Goal: Use online tool/utility: Utilize a website feature to perform a specific function

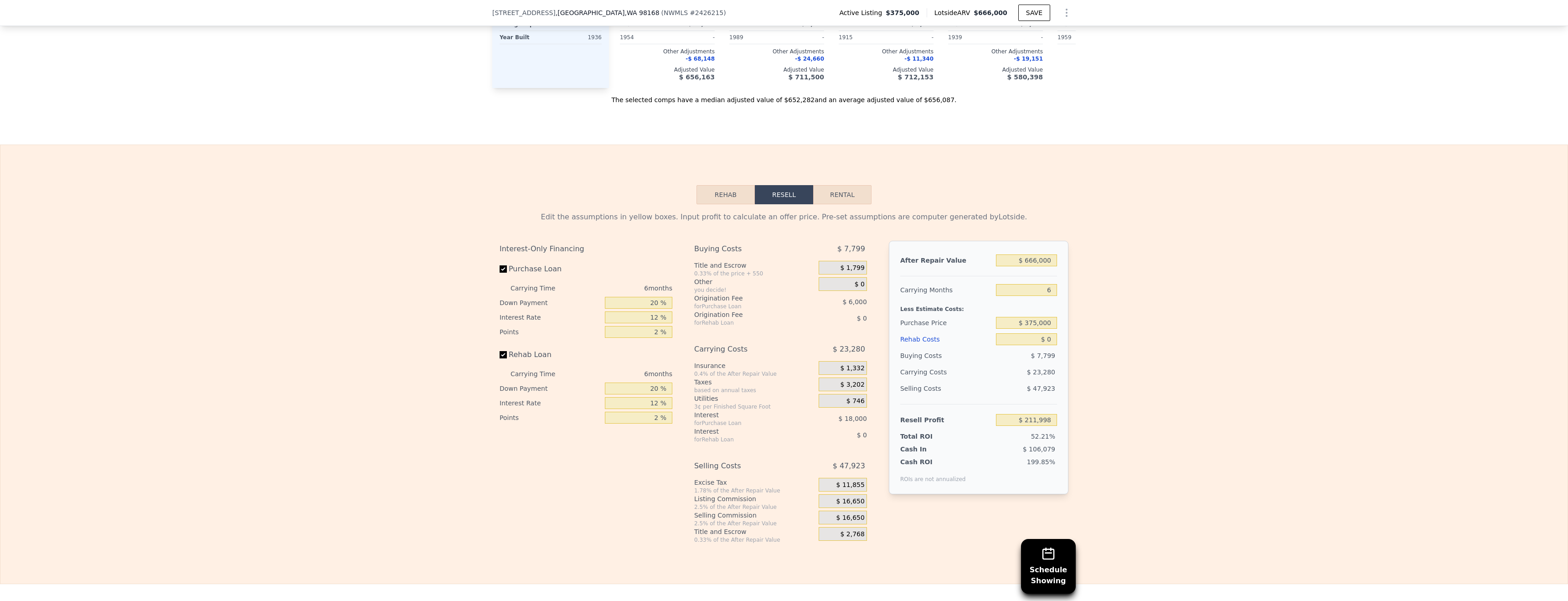
scroll to position [1252, 0]
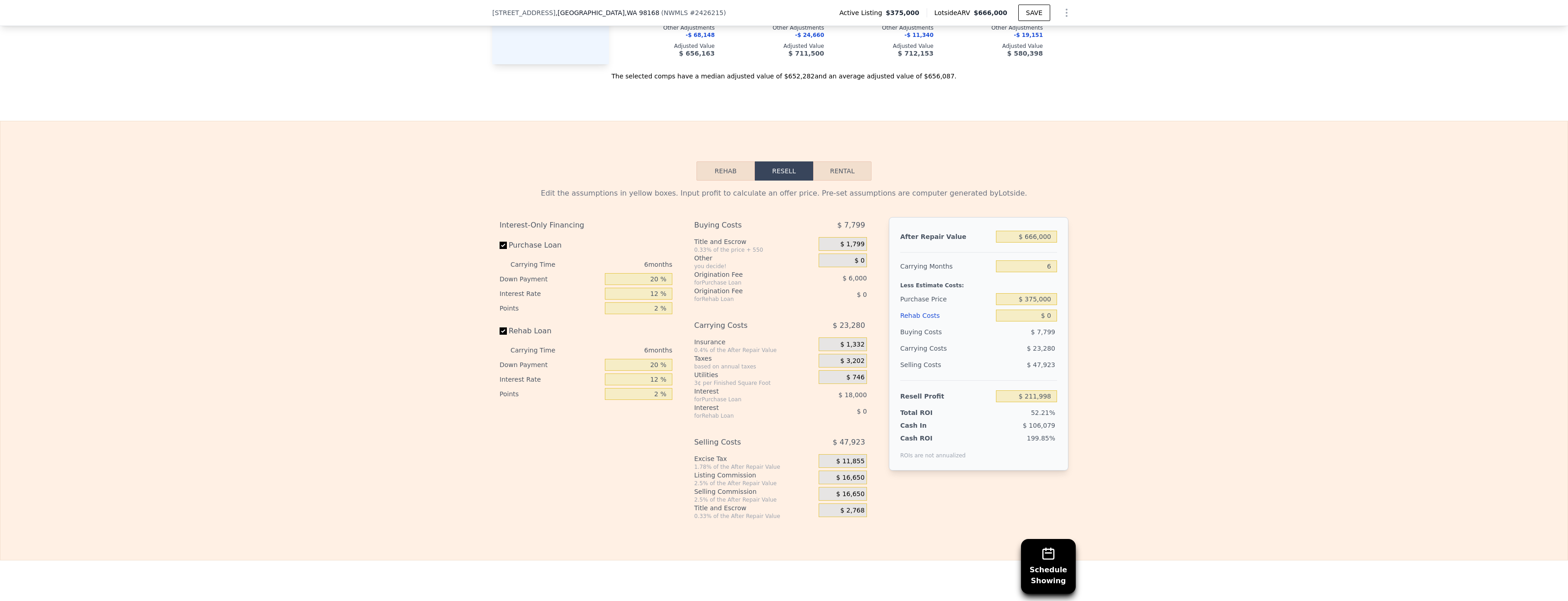
click at [727, 164] on button "Rehab" at bounding box center [726, 170] width 58 height 19
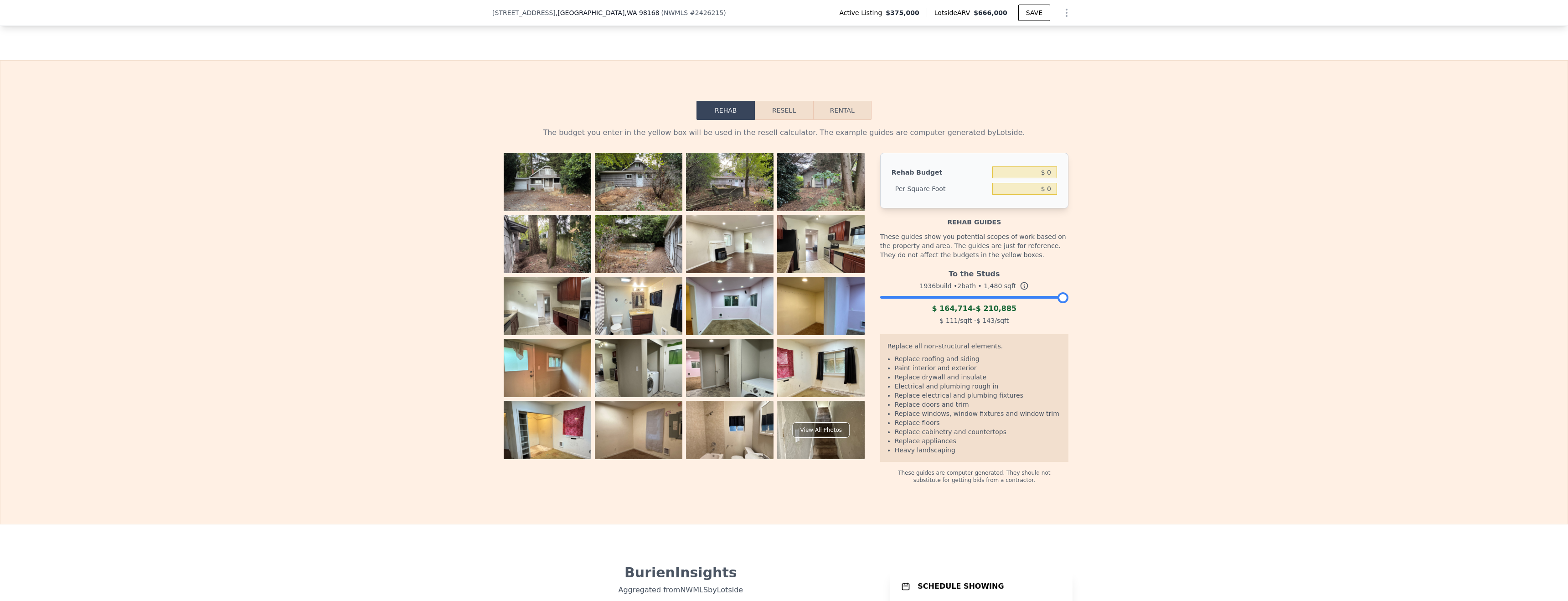
scroll to position [1227, 0]
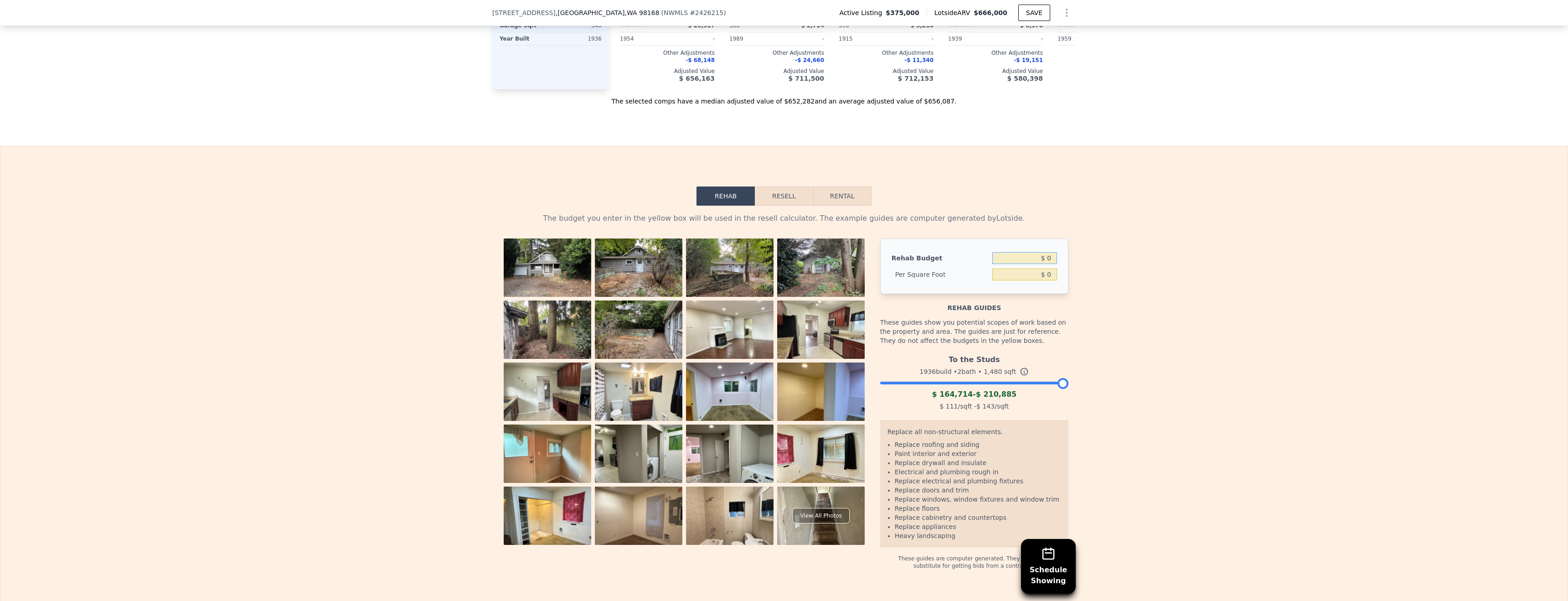
click at [1035, 257] on input "$ 0" at bounding box center [1024, 258] width 65 height 12
type input "$ 125,000"
click at [1248, 297] on div "The budget you enter in the yellow box will be used in the resell calculator. T…" at bounding box center [784, 388] width 1567 height 364
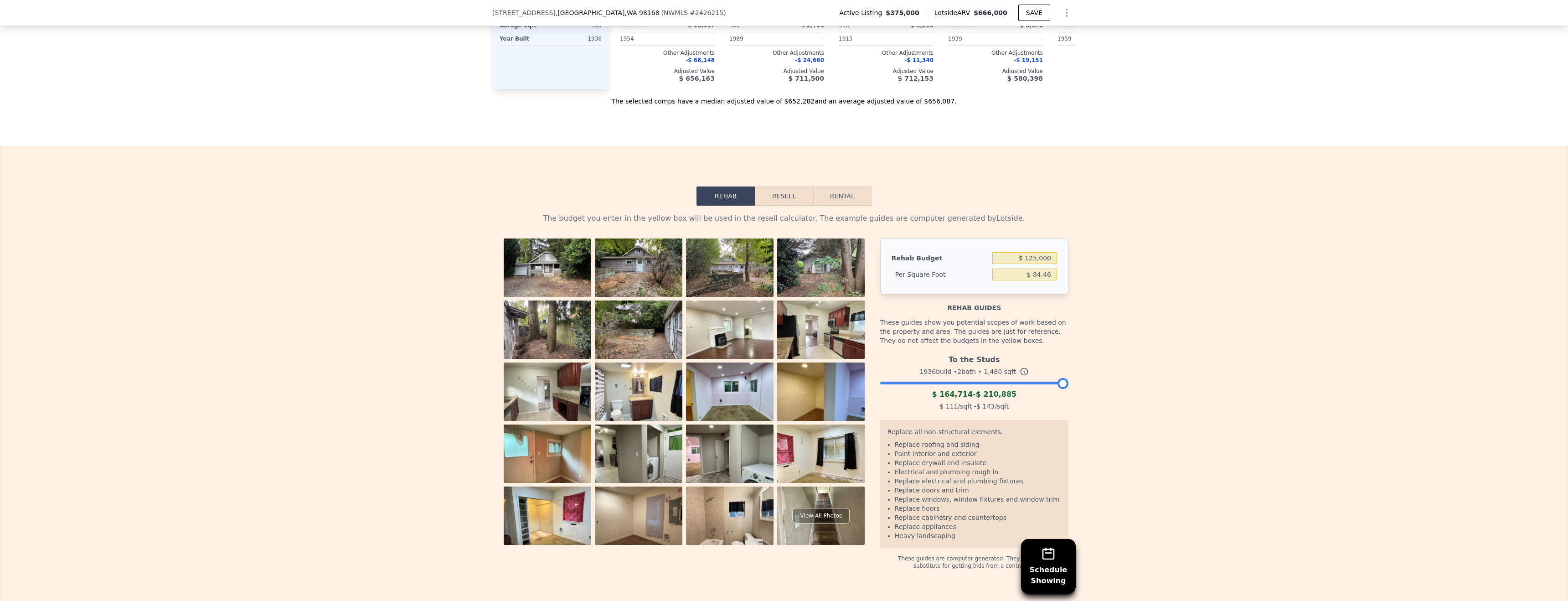
type input "$ 84.46"
click at [1041, 276] on input "$ 84.46" at bounding box center [1024, 274] width 65 height 12
click at [1163, 290] on div "The budget you enter in the yellow box will be used in the resell calculator. T…" at bounding box center [784, 388] width 1567 height 364
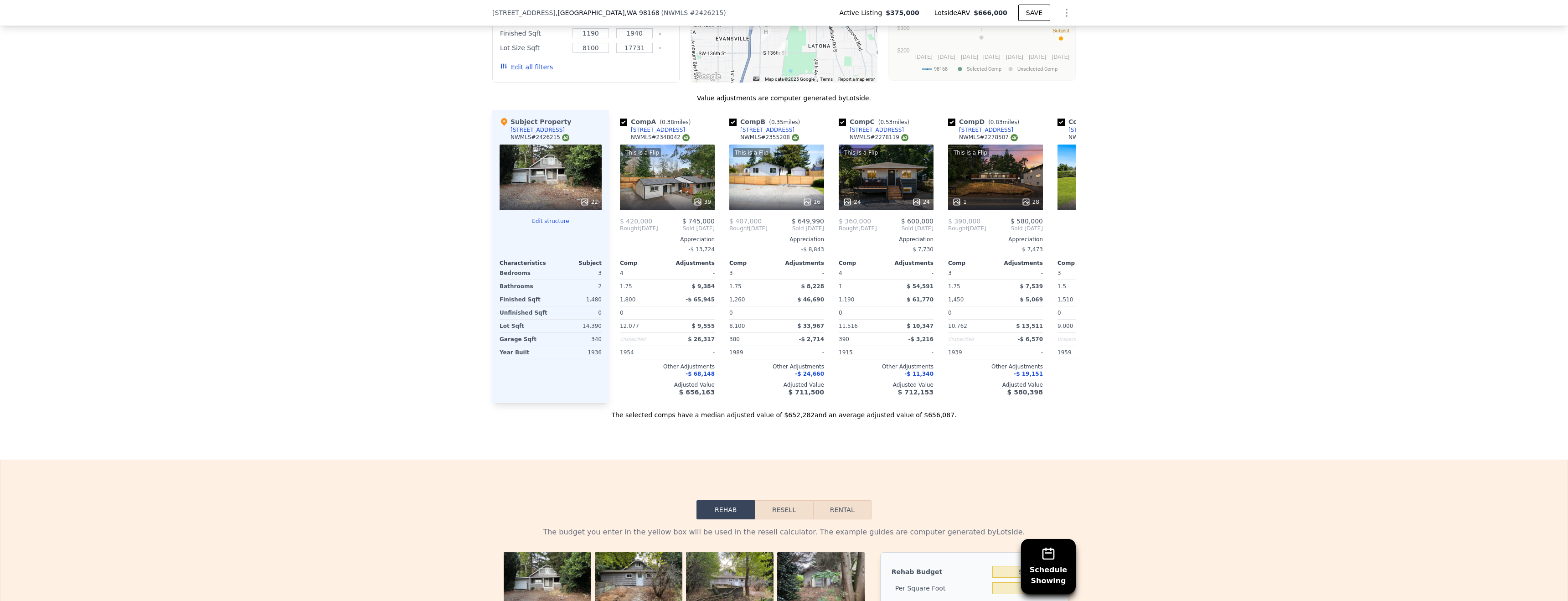
scroll to position [0, 4]
click at [323, 192] on div "Schedule Showing We found 12 sales that match your search Listings provided by …" at bounding box center [784, 158] width 1568 height 523
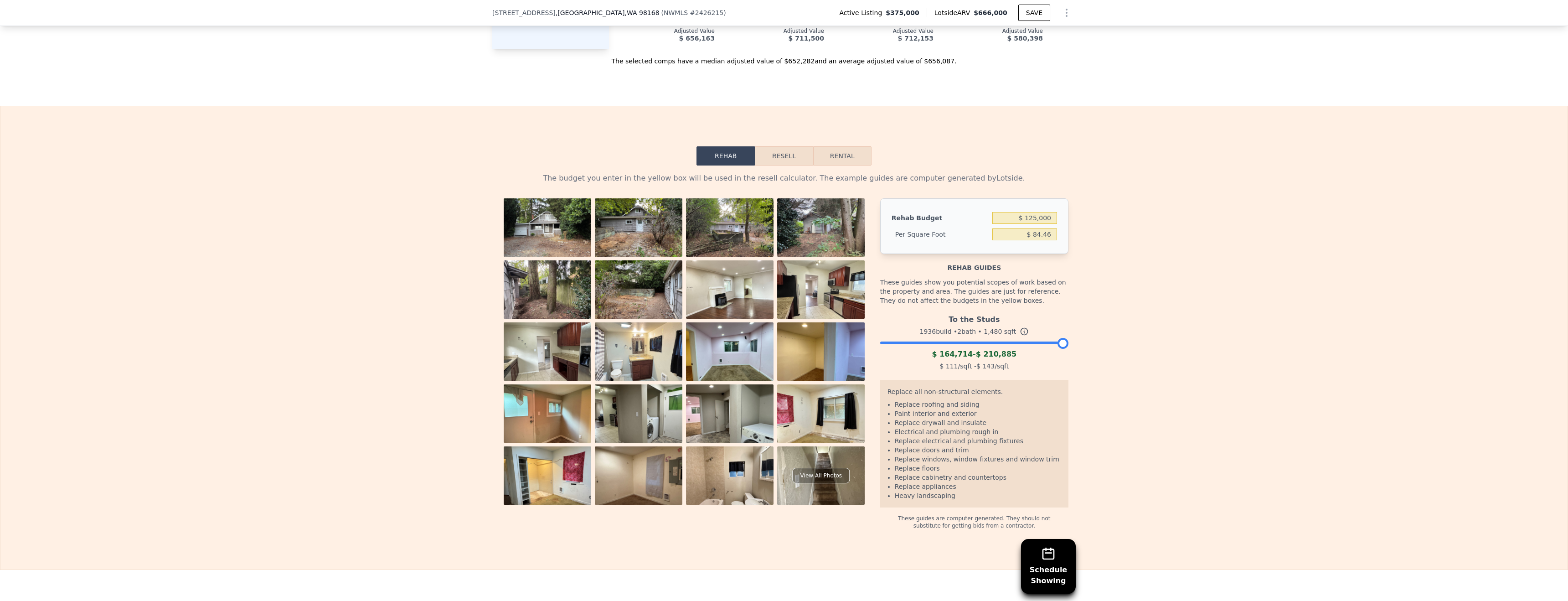
scroll to position [1260, 0]
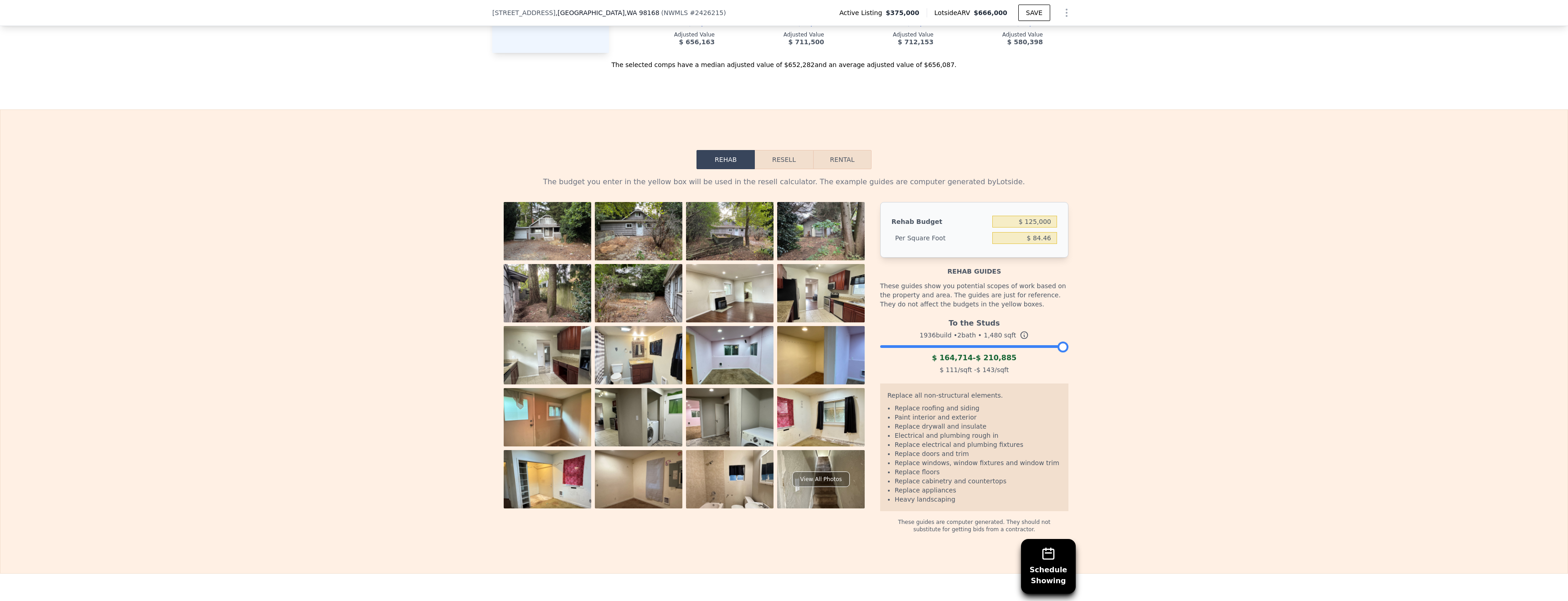
click at [772, 152] on button "Resell" at bounding box center [783, 159] width 58 height 19
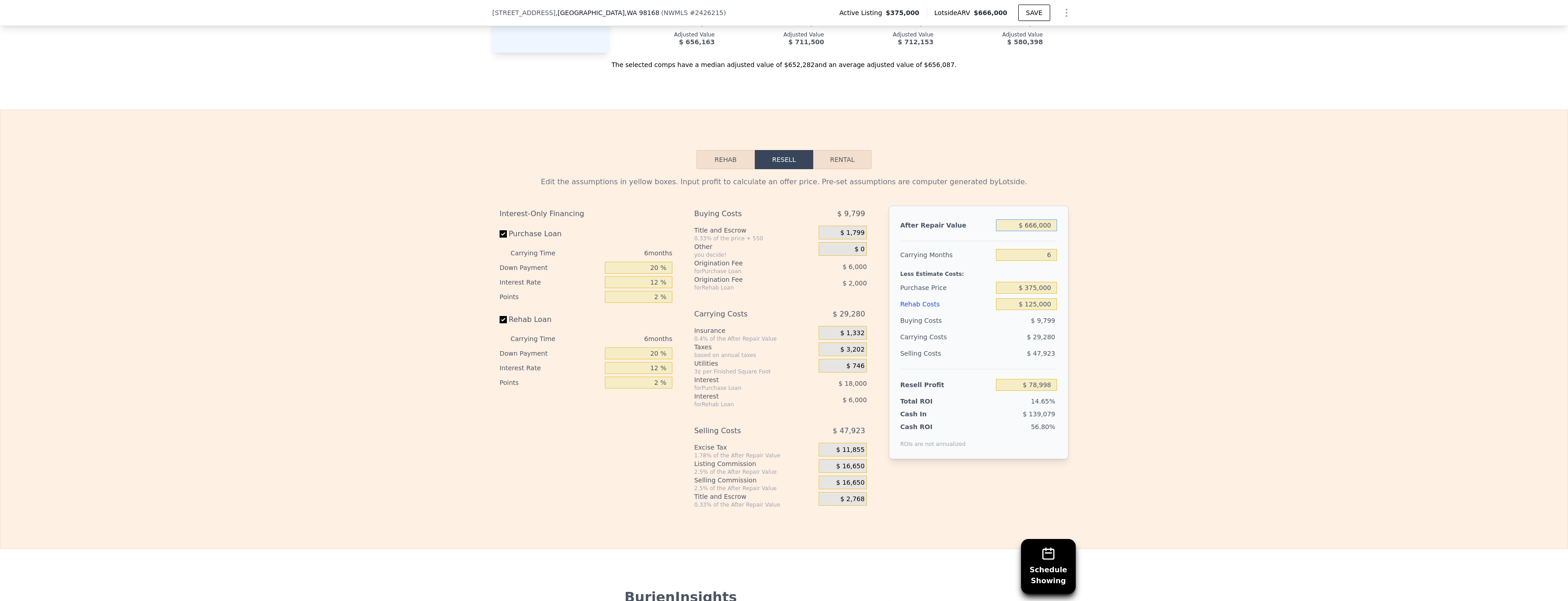
click at [1034, 226] on input "$ 666,000" at bounding box center [1026, 225] width 61 height 12
click at [1178, 251] on div "Edit the assumptions in yellow boxes. Input profit to calculate an offer price.…" at bounding box center [784, 339] width 1567 height 339
click at [1279, 464] on div "Edit the assumptions in yellow boxes. Input profit to calculate an offer price.…" at bounding box center [784, 339] width 1567 height 339
click at [657, 284] on input "12 %" at bounding box center [639, 282] width 68 height 12
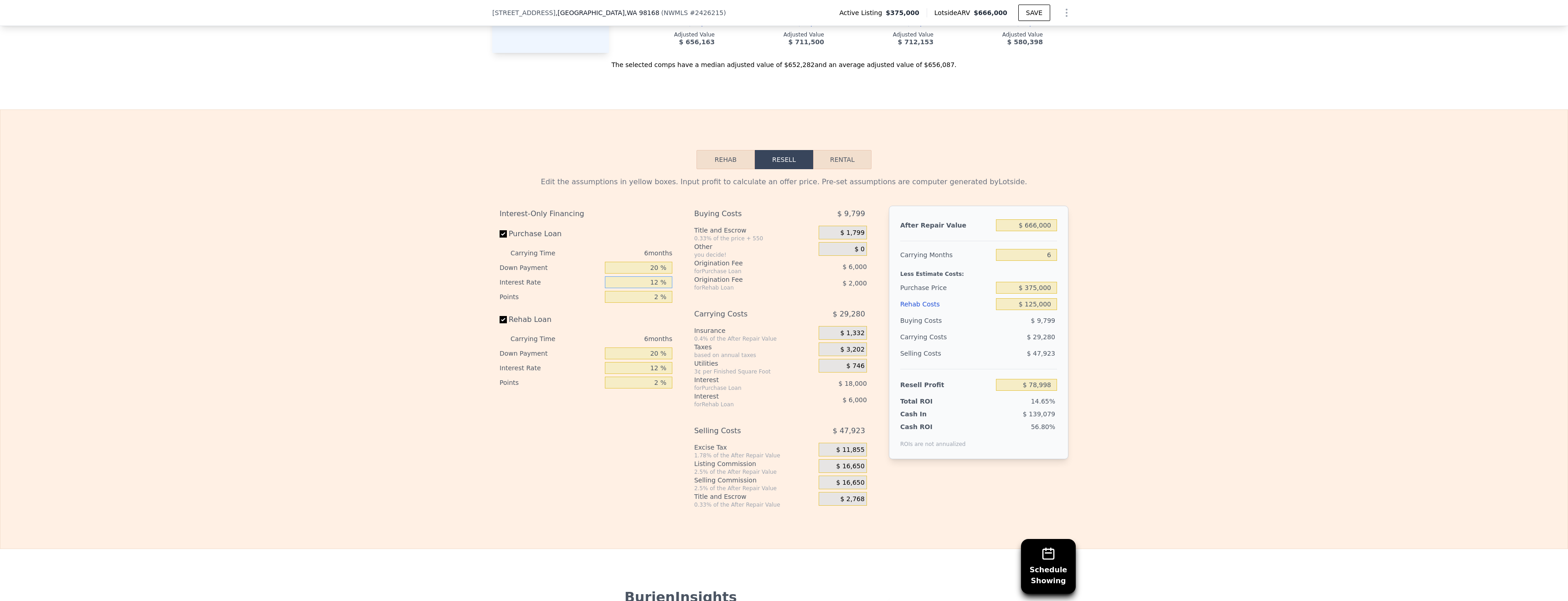
click at [657, 284] on input "12 %" at bounding box center [639, 282] width 68 height 12
type input "10 %"
type input "$ 81,998"
type input "10 %"
click at [548, 532] on div "Rehab Resell Rental Edit the assumptions in yellow boxes. Input profit to calcu…" at bounding box center [784, 329] width 1568 height 440
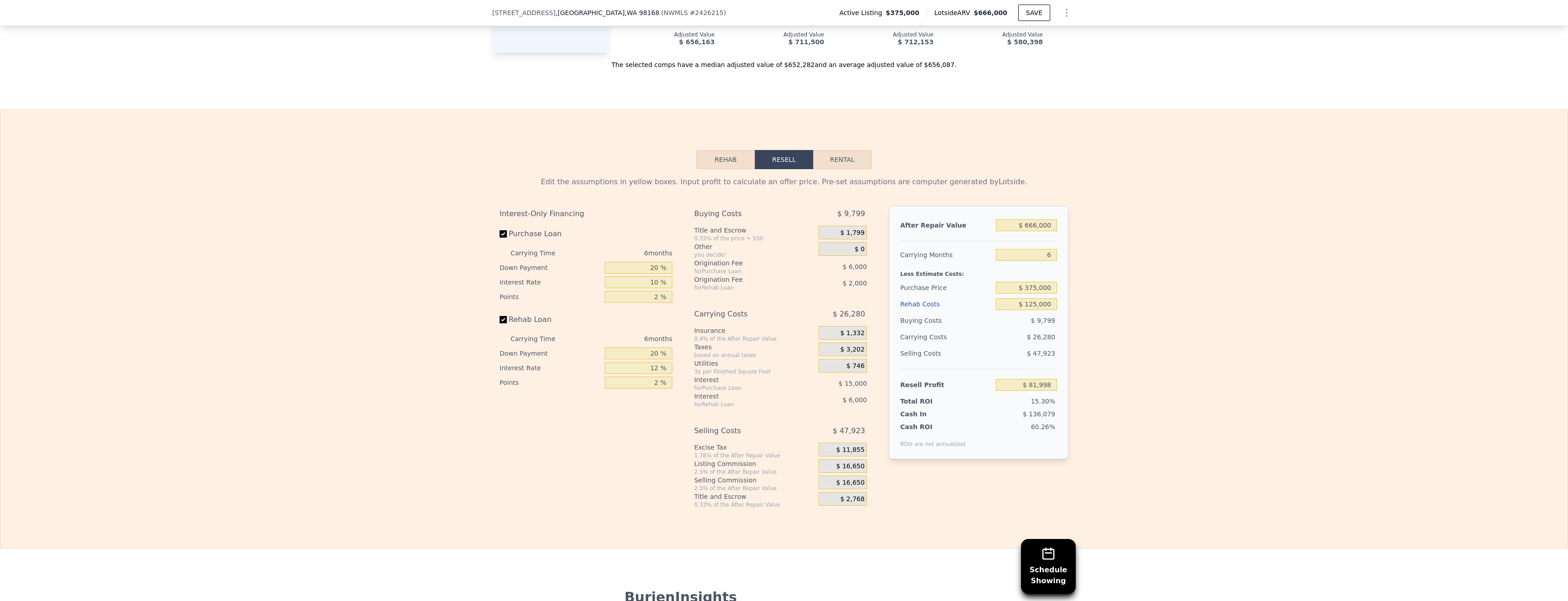
click at [555, 487] on div "Interest-Only Financing Purchase Loan Carrying Time 6 months Down Payment 20 % …" at bounding box center [590, 357] width 180 height 303
click at [1246, 432] on div "Edit the assumptions in yellow boxes. Input profit to calculate an offer price.…" at bounding box center [784, 339] width 1567 height 339
click at [1041, 225] on input "$ 666,000" at bounding box center [1026, 225] width 61 height 12
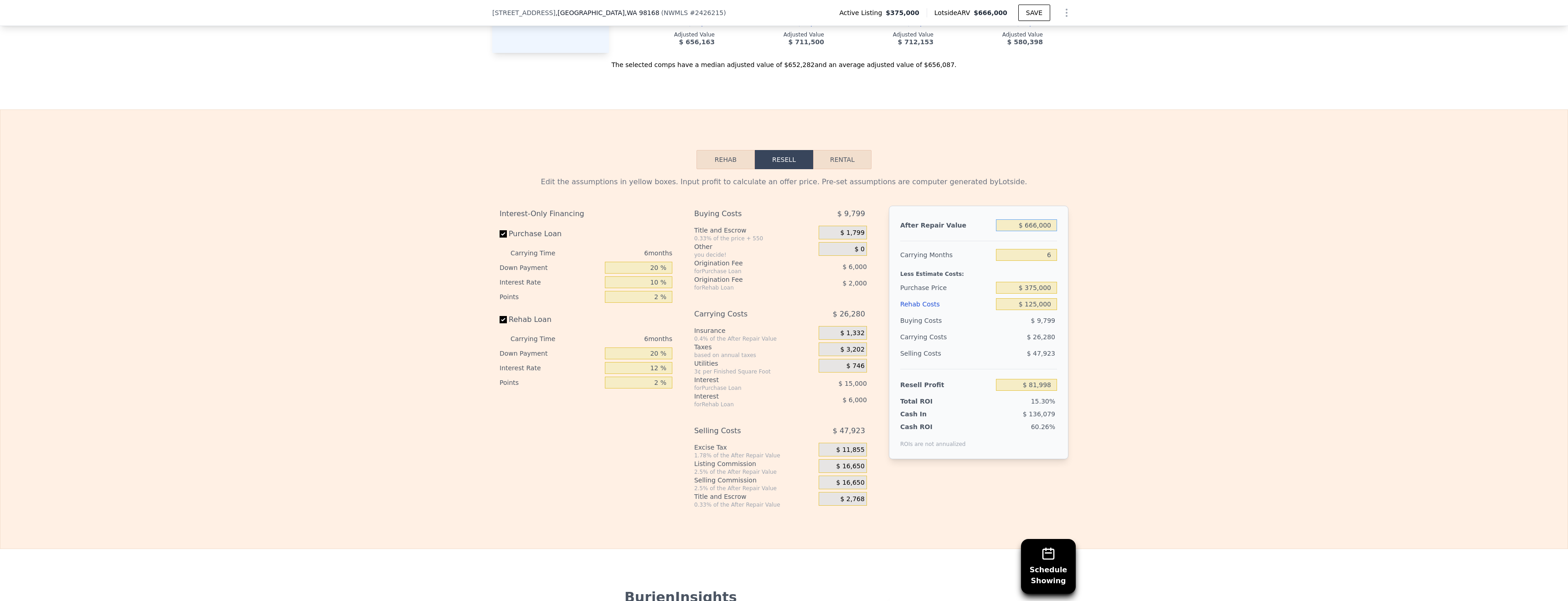
type input "$ 6"
type input "-$ 535,291"
type input "$ 600"
type input "-$ 534,741"
type input "$ 6,000"
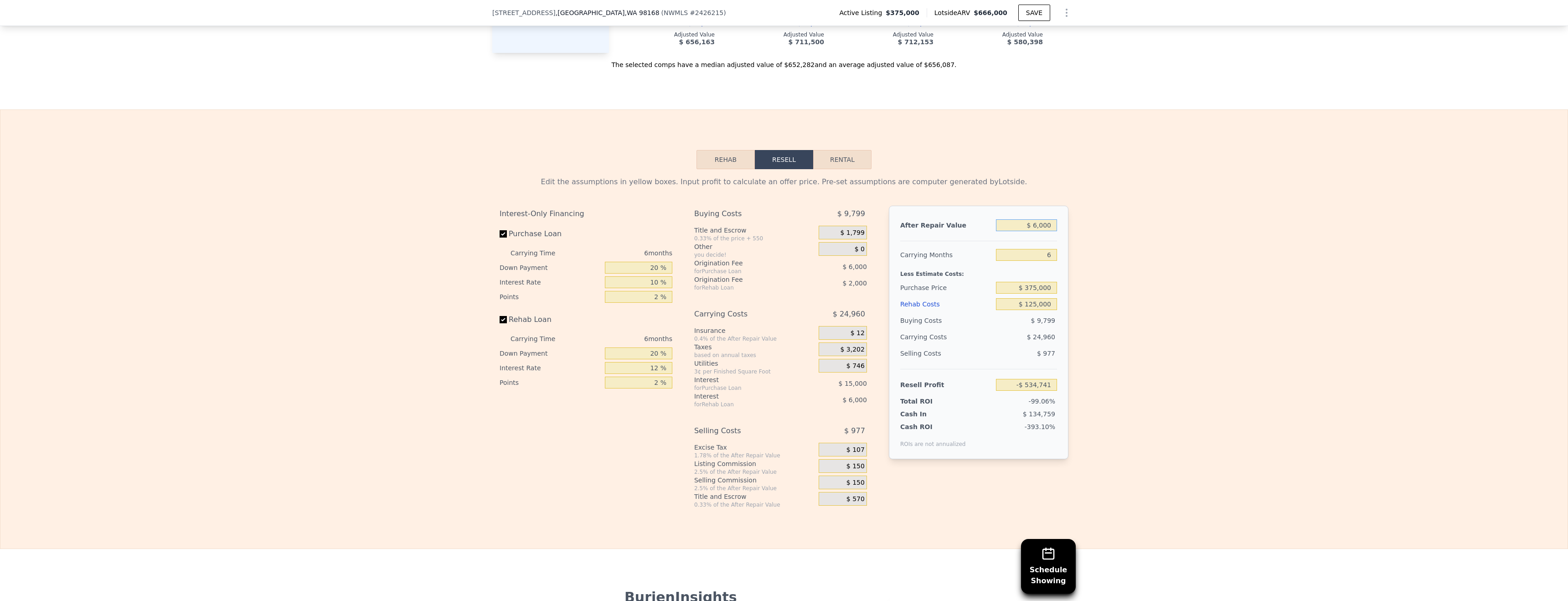
type input "-$ 529,736"
type input "$ 60,000"
type input "-$ 479,685"
type input "$ 600,000"
type input "$ 20,825"
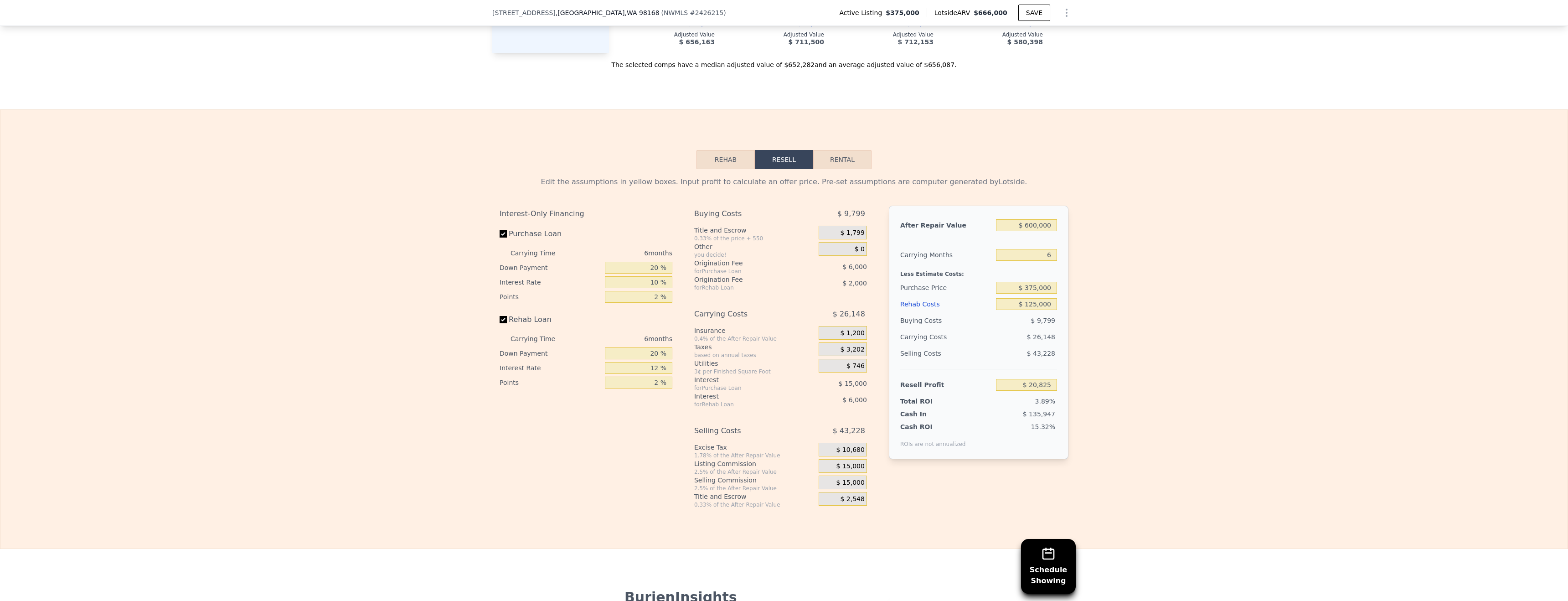
click at [1193, 348] on div "Edit the assumptions in yellow boxes. Input profit to calculate an offer price.…" at bounding box center [784, 339] width 1567 height 339
click at [1041, 224] on input "$ 600,000" at bounding box center [1026, 225] width 61 height 12
drag, startPoint x: 1041, startPoint y: 224, endPoint x: 1226, endPoint y: 217, distance: 185.1
click at [1042, 224] on input "$ 600,000" at bounding box center [1026, 225] width 61 height 12
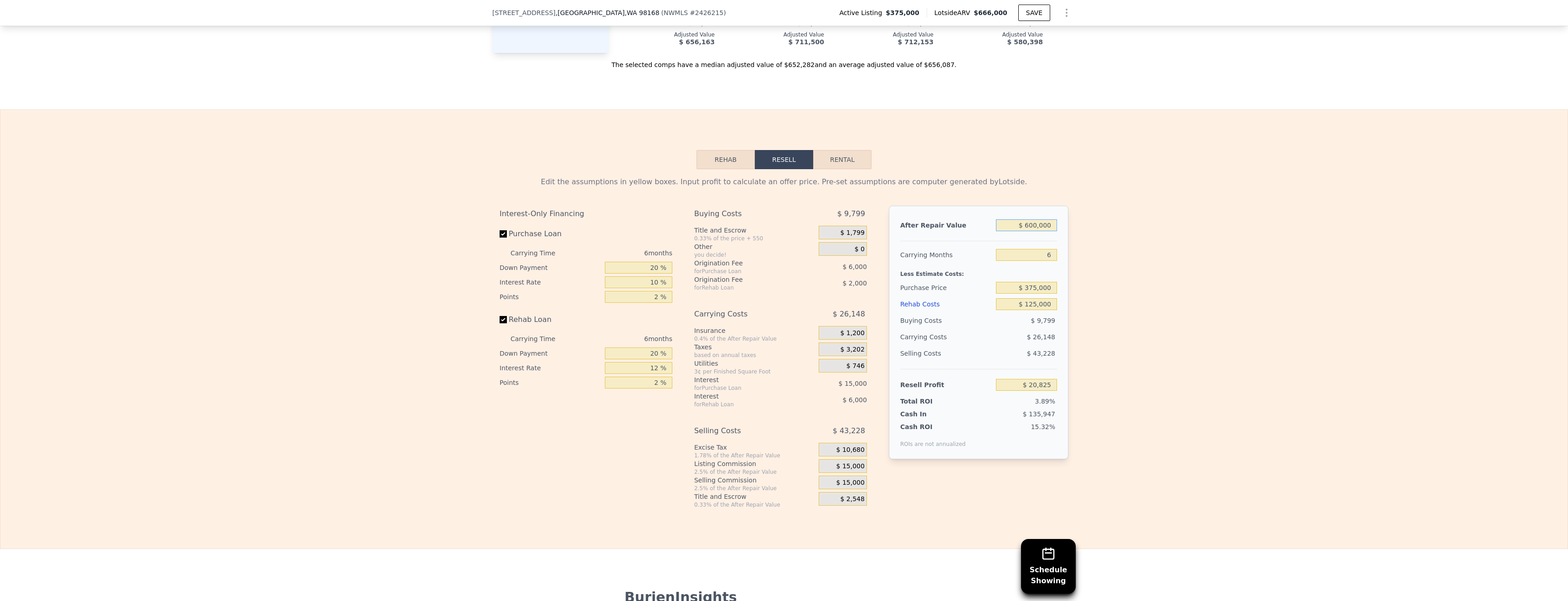
type input "$ 6"
type input "-$ 535,291"
type input "$ 68"
type input "-$ 535,234"
type input "$ 680"
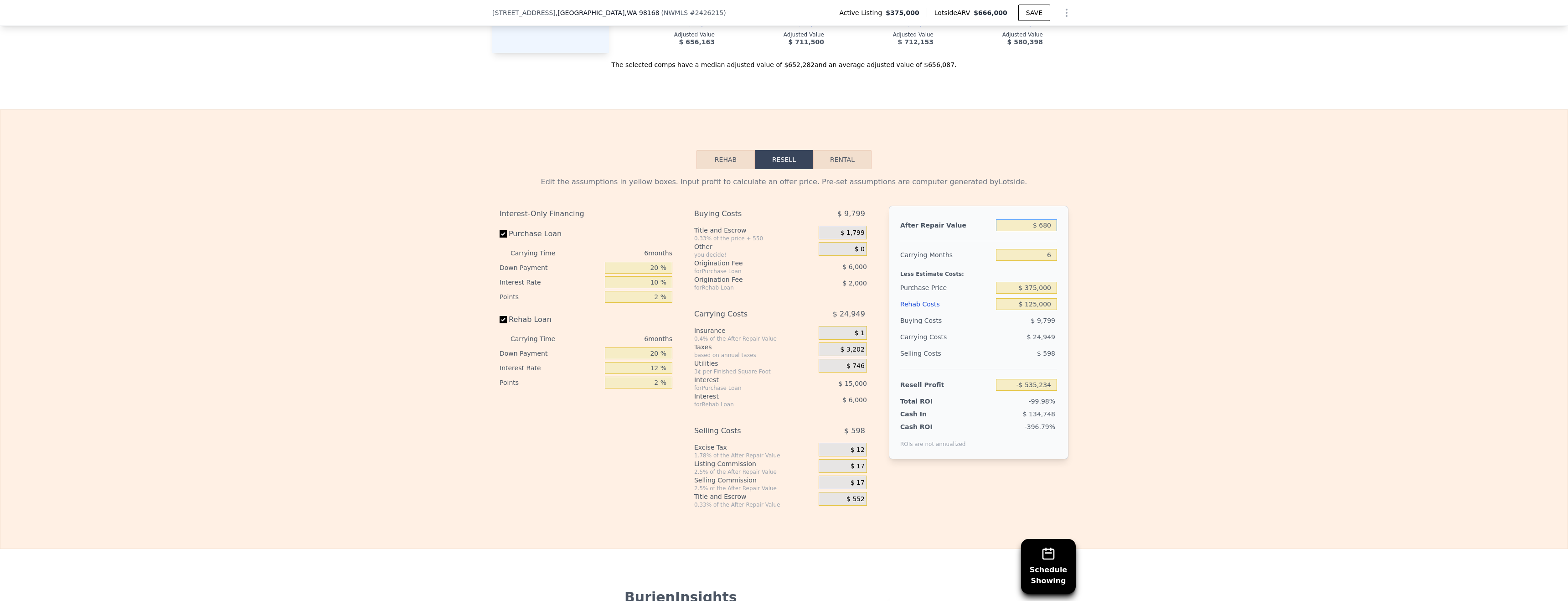
type input "-$ 534,666"
type input "$ 68,000"
type input "-$ 472,269"
type input "$ 680,000"
type input "$ 94,975"
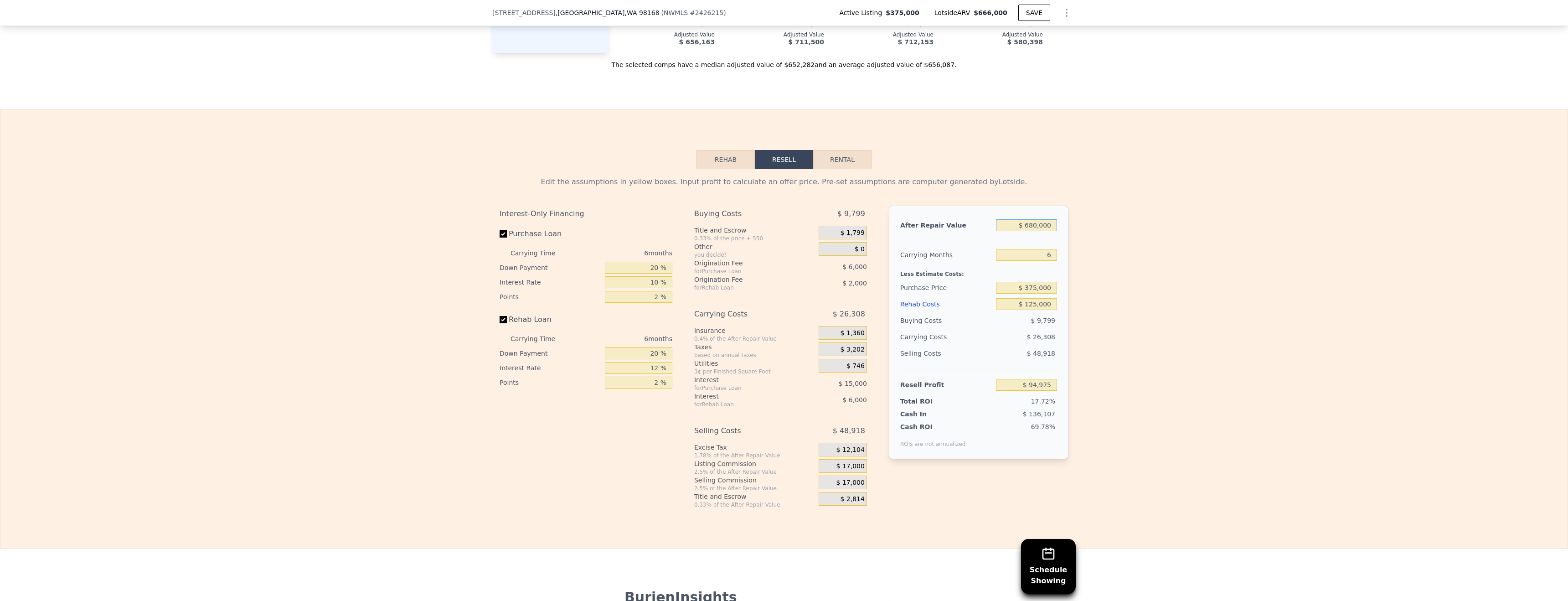
type input "$ 680,000"
click at [1320, 337] on div "Edit the assumptions in yellow boxes. Input profit to calculate an offer price.…" at bounding box center [784, 339] width 1567 height 339
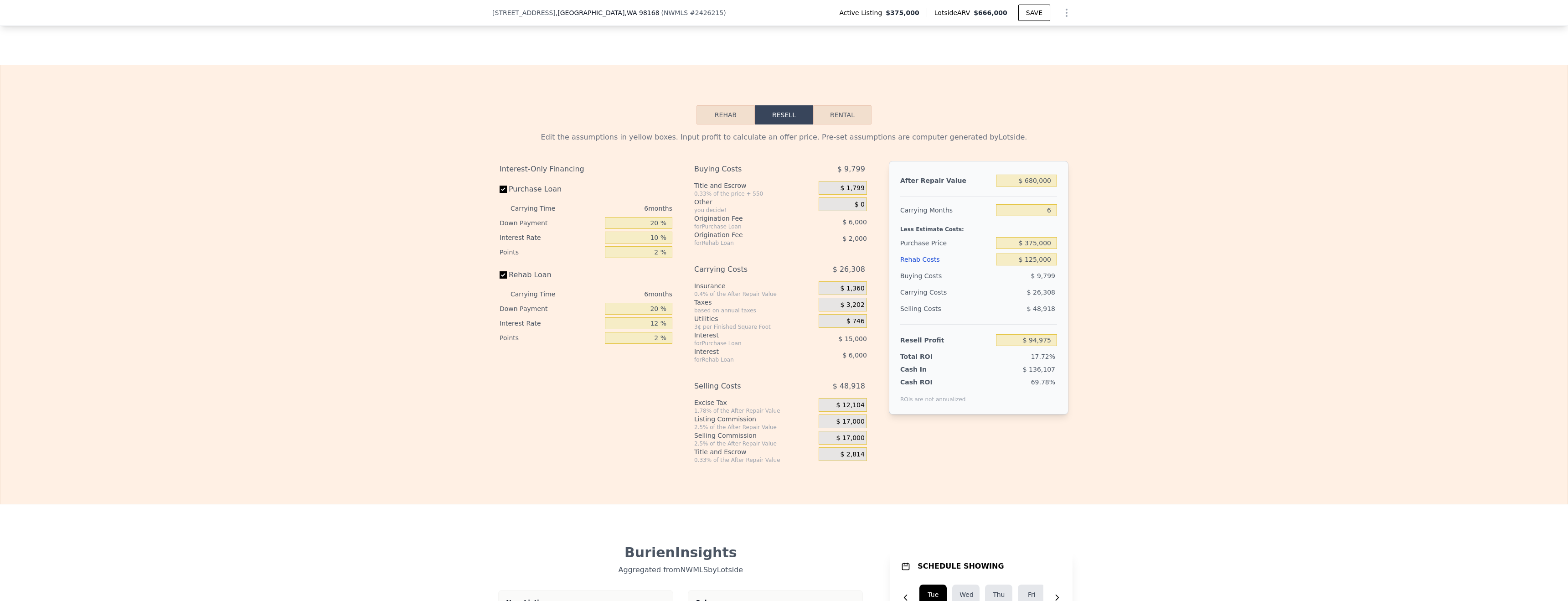
scroll to position [0, 4]
